Goal: Task Accomplishment & Management: Manage account settings

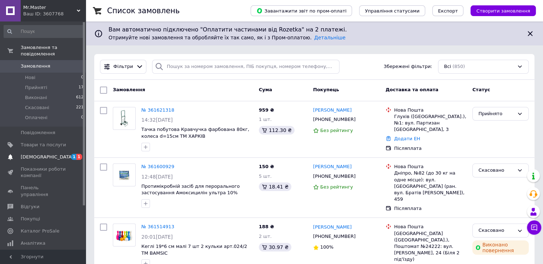
click at [53, 154] on span "[DEMOGRAPHIC_DATA]" at bounding box center [43, 157] width 45 height 6
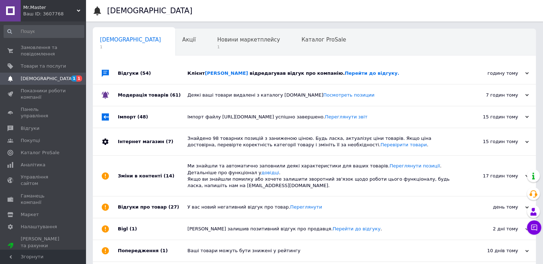
click at [311, 75] on span "відредагував відгук про компанію. Перейти до відгуку." at bounding box center [325, 72] width 150 height 5
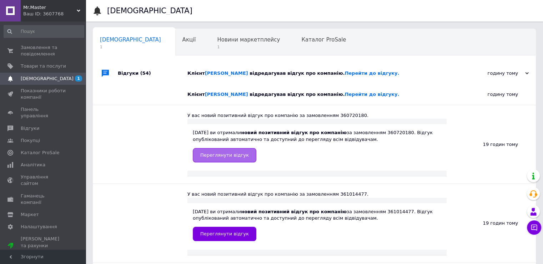
click at [225, 154] on span "Переглянути відгук" at bounding box center [224, 154] width 49 height 5
click at [217, 41] on span "Новини маркетплейсу" at bounding box center [248, 39] width 63 height 6
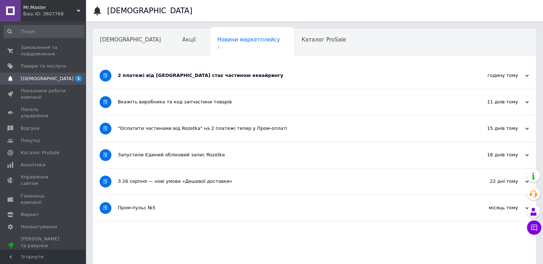
click at [221, 77] on div "2 платежі від [GEOGRAPHIC_DATA] стає частиною еквайрингу" at bounding box center [288, 75] width 340 height 6
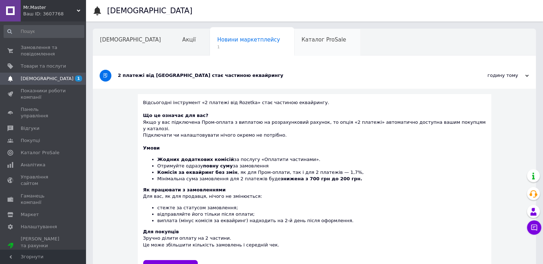
click at [294, 49] on div "Каталог ProSale" at bounding box center [327, 42] width 66 height 27
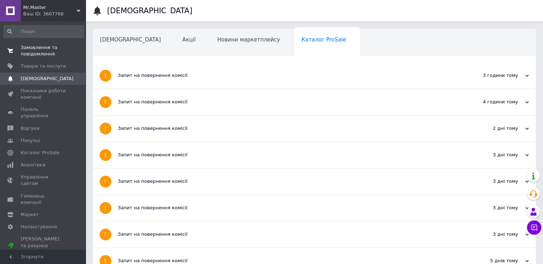
click at [54, 47] on span "Замовлення та повідомлення" at bounding box center [43, 50] width 45 height 13
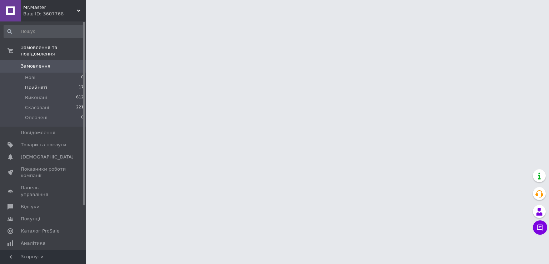
click at [53, 84] on li "Прийняті 17" at bounding box center [44, 88] width 88 height 10
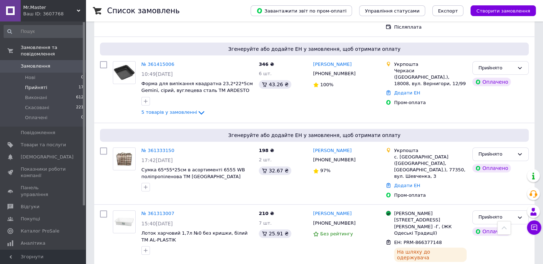
scroll to position [216, 0]
click at [401, 183] on link "Додати ЕН" at bounding box center [407, 185] width 26 height 5
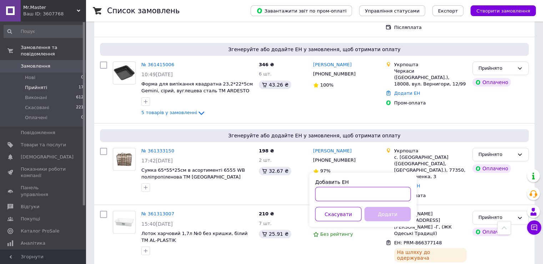
click at [344, 195] on input "Добавить ЕН" at bounding box center [363, 193] width 96 height 14
paste input "0503772561816"
type input "0503772561816"
click at [392, 214] on button "Додати" at bounding box center [388, 213] width 46 height 14
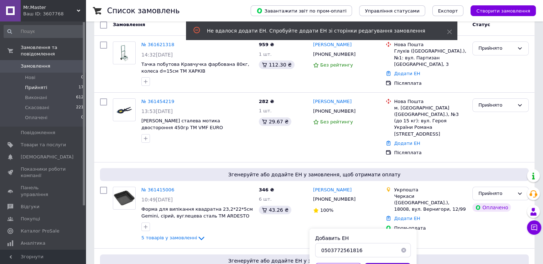
scroll to position [74, 0]
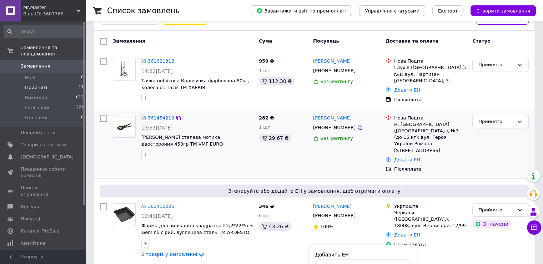
click at [405, 157] on link "Додати ЕН" at bounding box center [407, 159] width 26 height 5
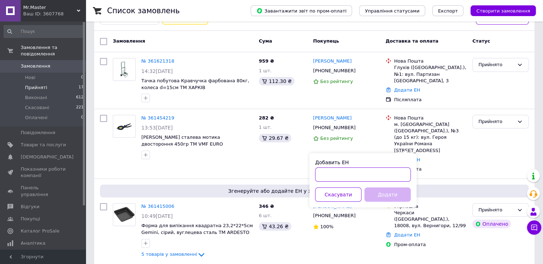
click at [350, 176] on input "Добавить ЕН" at bounding box center [363, 174] width 96 height 14
paste input "20451246802960"
type input "20451246802960"
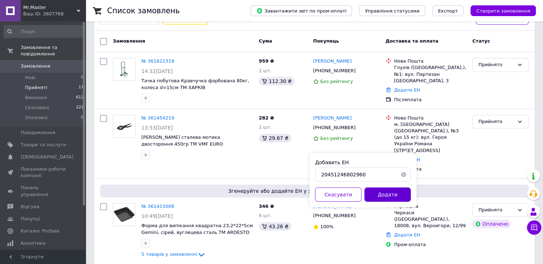
click at [393, 200] on button "Додати" at bounding box center [388, 194] width 46 height 14
